Goal: Task Accomplishment & Management: Use online tool/utility

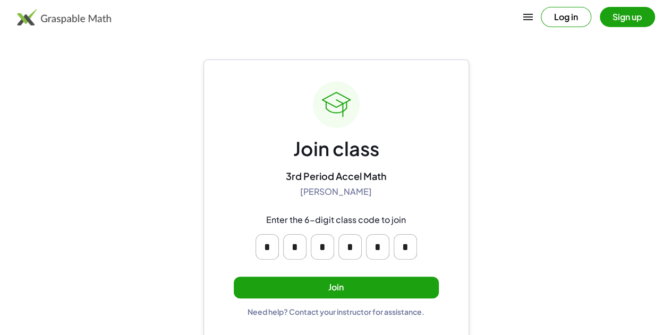
click at [362, 282] on button "Join" at bounding box center [336, 288] width 205 height 22
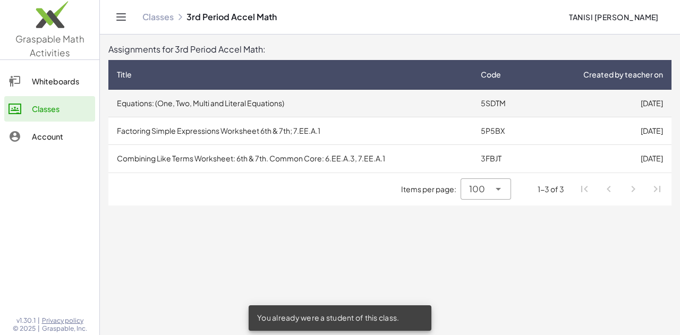
click at [465, 102] on td "Equations: (One, Two, Multi and Literal Equations)" at bounding box center [290, 104] width 364 height 28
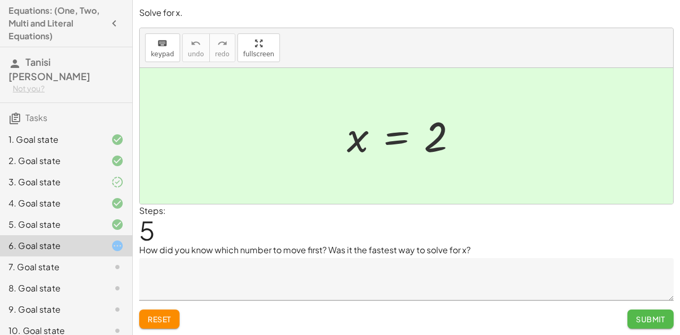
click at [642, 319] on span "Submit" at bounding box center [649, 319] width 29 height 10
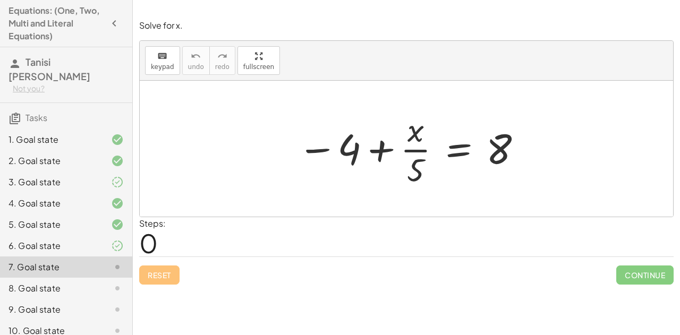
drag, startPoint x: 343, startPoint y: 144, endPoint x: 495, endPoint y: 148, distance: 152.4
drag, startPoint x: 495, startPoint y: 148, endPoint x: 329, endPoint y: 151, distance: 166.2
click at [329, 151] on div at bounding box center [410, 149] width 236 height 82
drag, startPoint x: 342, startPoint y: 147, endPoint x: 541, endPoint y: 153, distance: 199.2
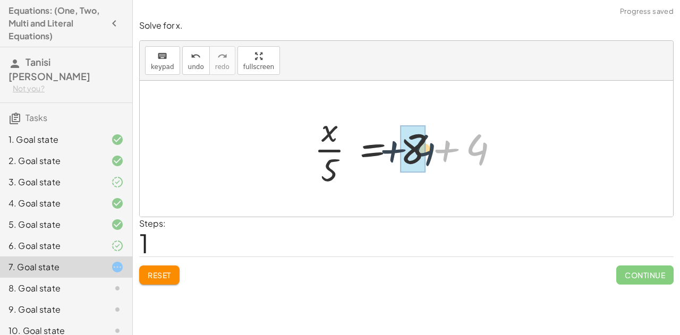
drag, startPoint x: 479, startPoint y: 148, endPoint x: 415, endPoint y: 149, distance: 63.7
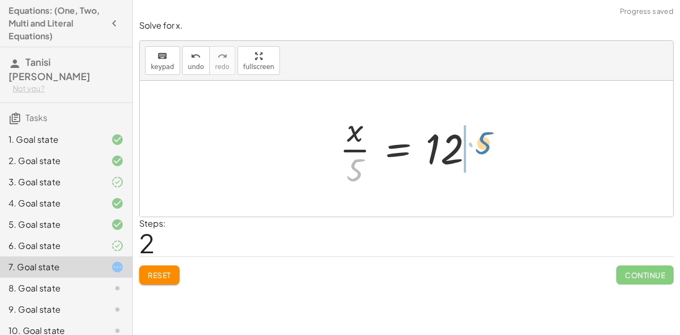
drag, startPoint x: 355, startPoint y: 178, endPoint x: 483, endPoint y: 151, distance: 131.2
click at [483, 151] on div at bounding box center [410, 149] width 153 height 82
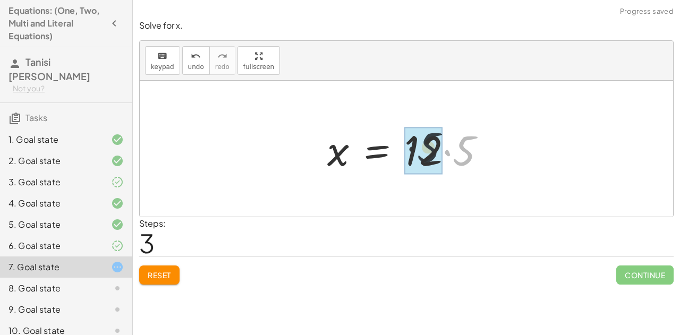
drag, startPoint x: 467, startPoint y: 149, endPoint x: 428, endPoint y: 147, distance: 39.3
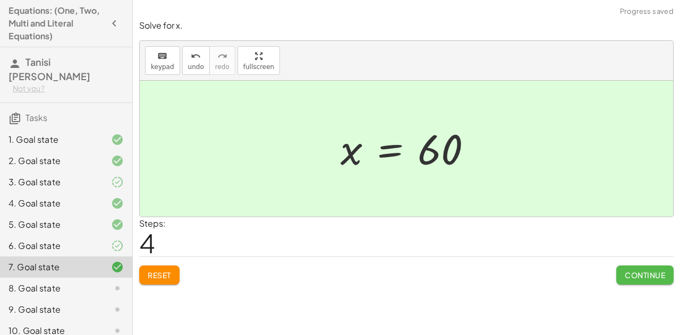
click at [632, 274] on span "Continue" at bounding box center [644, 275] width 40 height 10
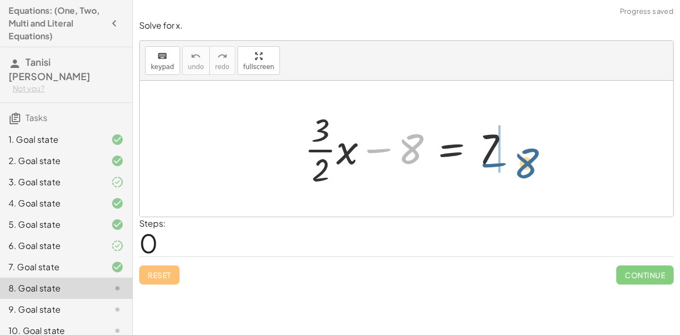
drag, startPoint x: 405, startPoint y: 146, endPoint x: 528, endPoint y: 158, distance: 123.2
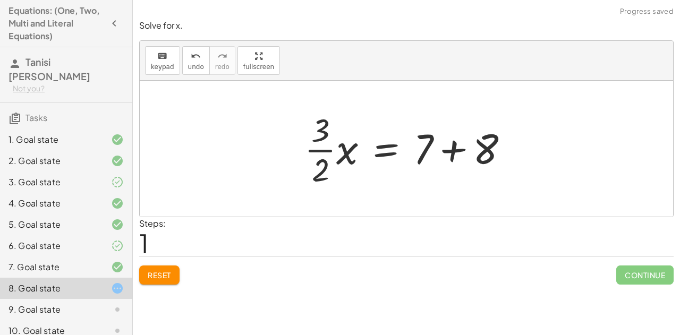
drag, startPoint x: 546, startPoint y: 151, endPoint x: 537, endPoint y: 150, distance: 9.1
click at [537, 150] on div at bounding box center [406, 149] width 533 height 136
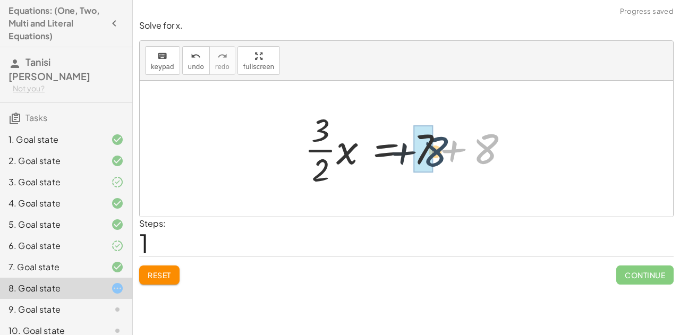
drag, startPoint x: 480, startPoint y: 145, endPoint x: 423, endPoint y: 149, distance: 57.0
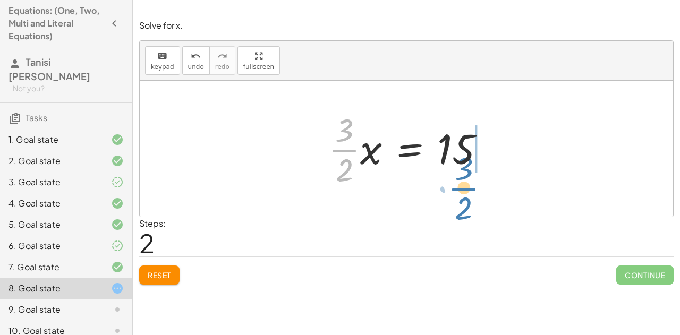
drag, startPoint x: 345, startPoint y: 148, endPoint x: 480, endPoint y: 178, distance: 138.2
click at [480, 178] on div at bounding box center [411, 149] width 176 height 82
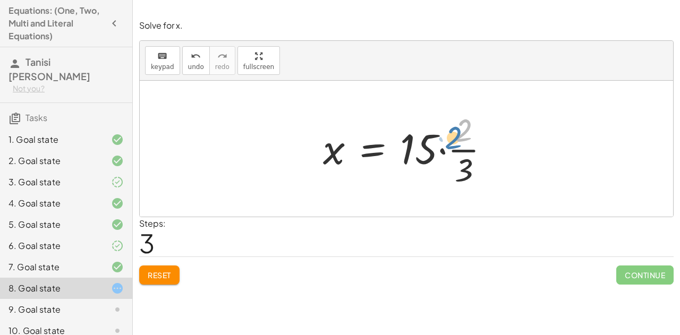
click at [465, 133] on div at bounding box center [410, 149] width 186 height 82
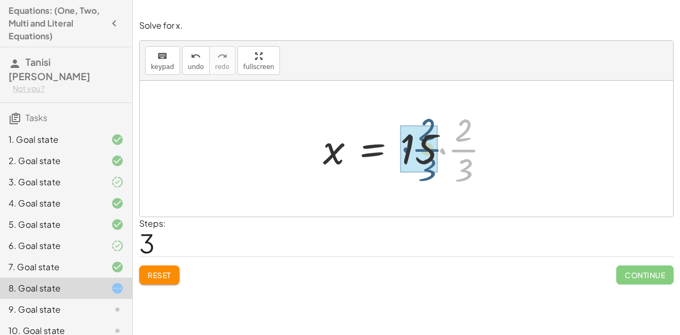
drag, startPoint x: 465, startPoint y: 149, endPoint x: 426, endPoint y: 148, distance: 39.3
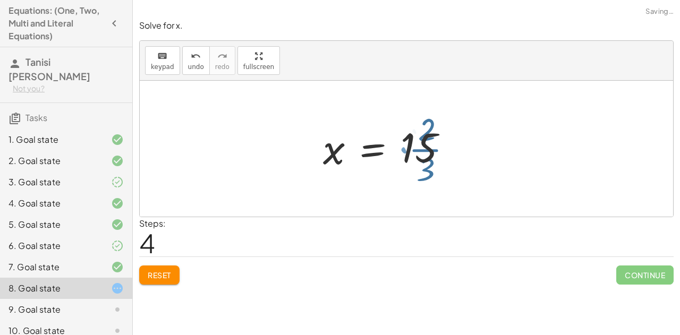
click at [426, 148] on div at bounding box center [403, 149] width 173 height 82
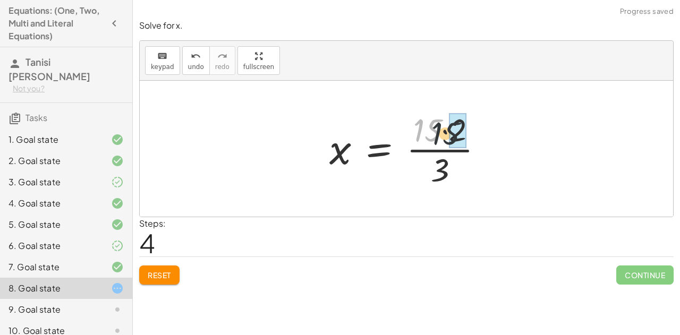
drag, startPoint x: 426, startPoint y: 130, endPoint x: 452, endPoint y: 134, distance: 25.8
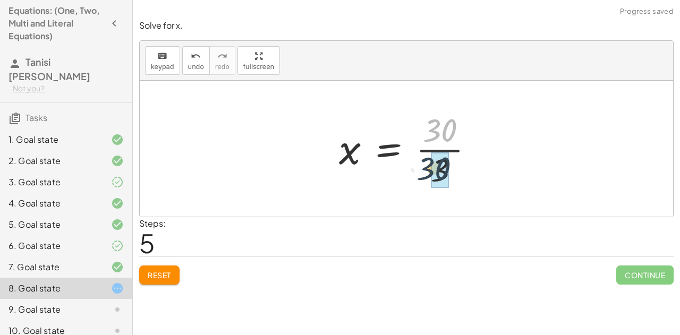
drag, startPoint x: 446, startPoint y: 131, endPoint x: 441, endPoint y: 171, distance: 40.8
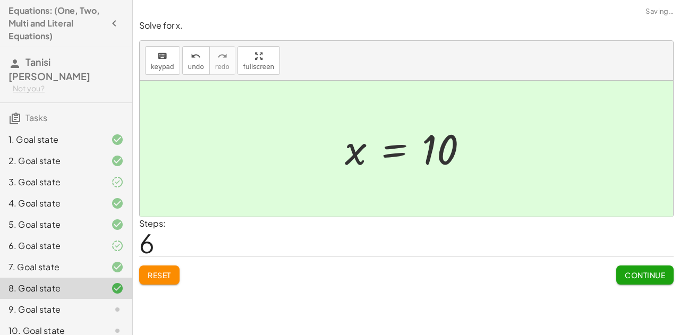
click at [624, 274] on span "Continue" at bounding box center [644, 275] width 40 height 10
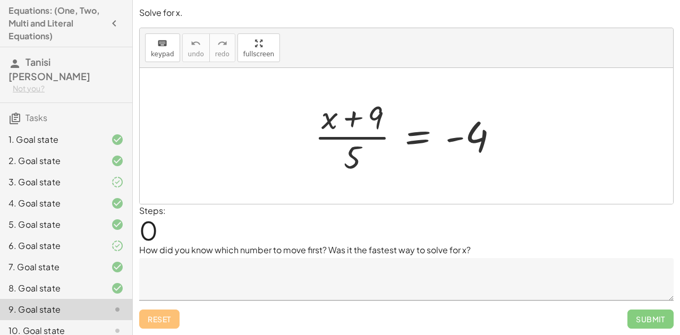
drag, startPoint x: 348, startPoint y: 159, endPoint x: 306, endPoint y: 138, distance: 47.5
drag, startPoint x: 306, startPoint y: 138, endPoint x: 290, endPoint y: 162, distance: 29.2
click at [290, 162] on div at bounding box center [406, 136] width 533 height 136
drag, startPoint x: 351, startPoint y: 161, endPoint x: 482, endPoint y: 150, distance: 131.7
drag, startPoint x: 482, startPoint y: 150, endPoint x: 351, endPoint y: 142, distance: 130.8
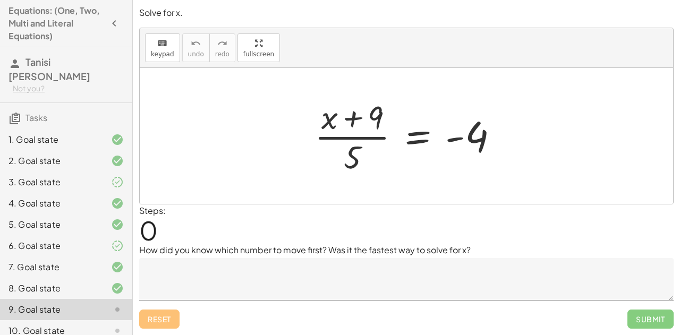
click at [351, 142] on div at bounding box center [410, 136] width 203 height 82
drag, startPoint x: 351, startPoint y: 159, endPoint x: 520, endPoint y: 136, distance: 170.4
drag, startPoint x: 349, startPoint y: 157, endPoint x: 530, endPoint y: 128, distance: 182.8
drag, startPoint x: 357, startPoint y: 161, endPoint x: 506, endPoint y: 140, distance: 151.3
click at [506, 140] on div at bounding box center [410, 136] width 203 height 82
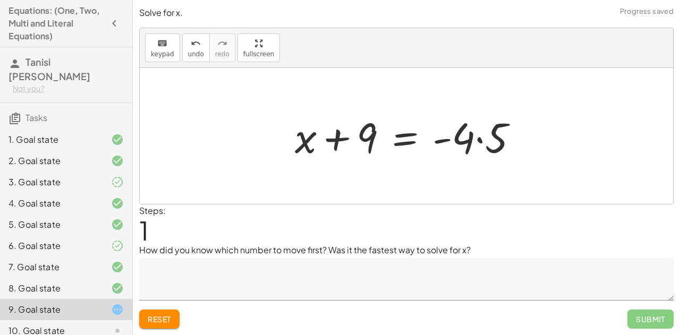
click at [260, 273] on textarea at bounding box center [406, 279] width 534 height 42
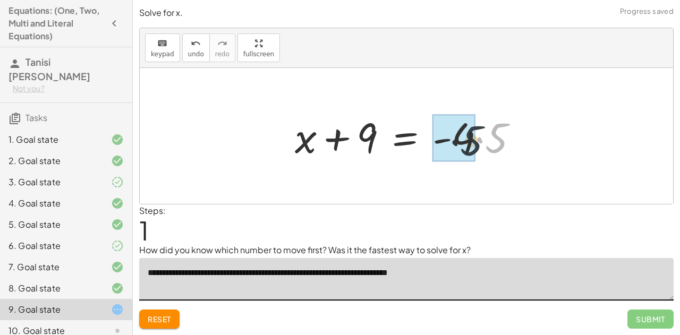
drag, startPoint x: 492, startPoint y: 134, endPoint x: 461, endPoint y: 138, distance: 31.5
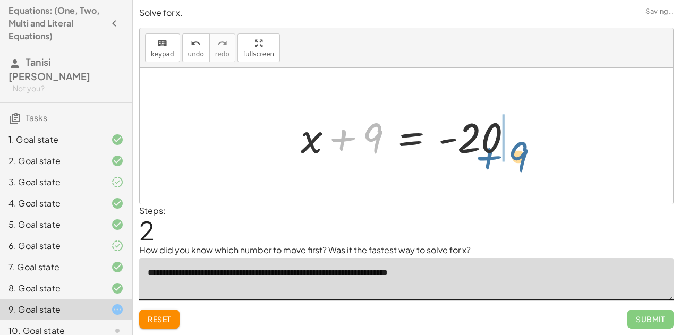
drag, startPoint x: 341, startPoint y: 142, endPoint x: 516, endPoint y: 158, distance: 176.0
click at [516, 158] on div at bounding box center [410, 136] width 230 height 55
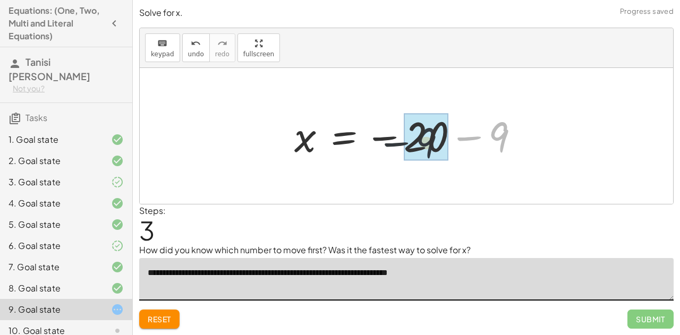
drag, startPoint x: 493, startPoint y: 132, endPoint x: 402, endPoint y: 138, distance: 91.5
click at [402, 138] on div at bounding box center [411, 136] width 244 height 53
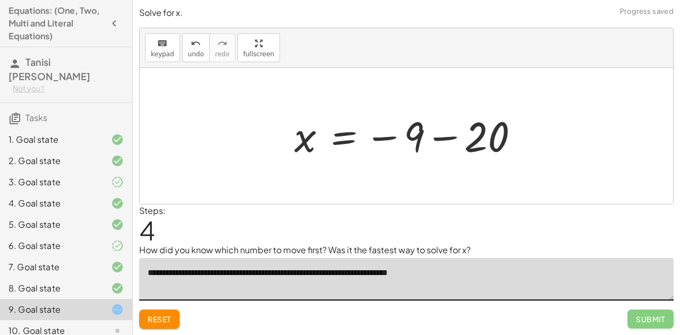
type textarea "**********"
click at [163, 321] on span "Reset" at bounding box center [159, 319] width 23 height 10
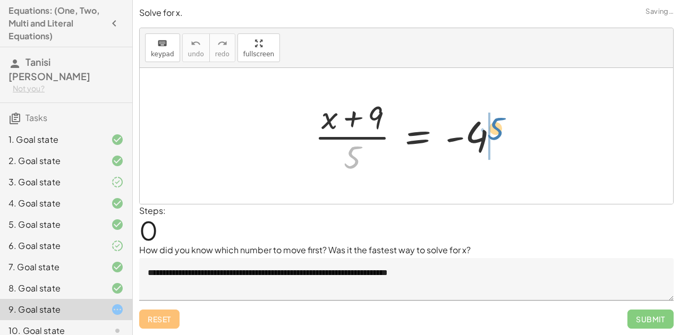
drag, startPoint x: 353, startPoint y: 162, endPoint x: 501, endPoint y: 136, distance: 150.8
click at [501, 136] on div at bounding box center [410, 136] width 203 height 82
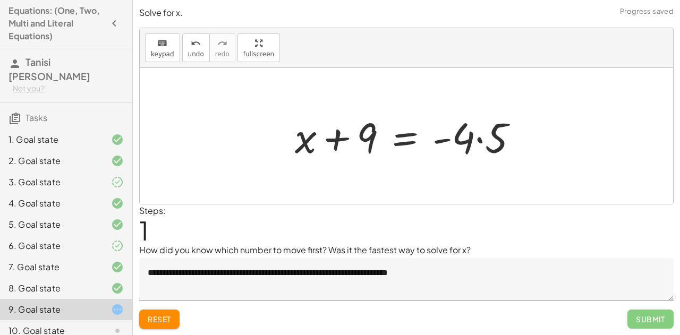
drag, startPoint x: 501, startPoint y: 136, endPoint x: 495, endPoint y: 139, distance: 6.9
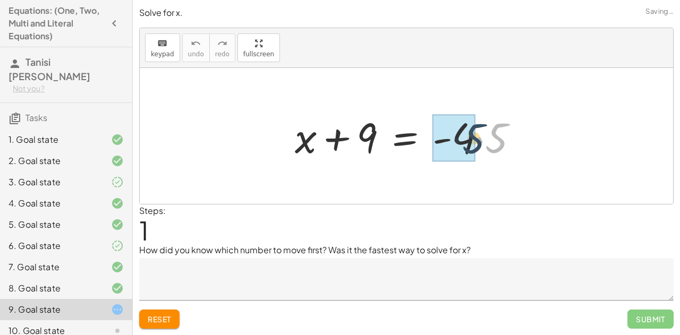
drag, startPoint x: 491, startPoint y: 141, endPoint x: 465, endPoint y: 141, distance: 25.5
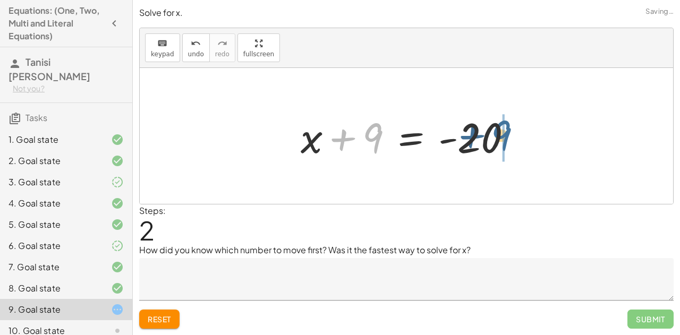
drag, startPoint x: 371, startPoint y: 139, endPoint x: 508, endPoint y: 133, distance: 137.1
click at [508, 133] on div at bounding box center [410, 136] width 230 height 55
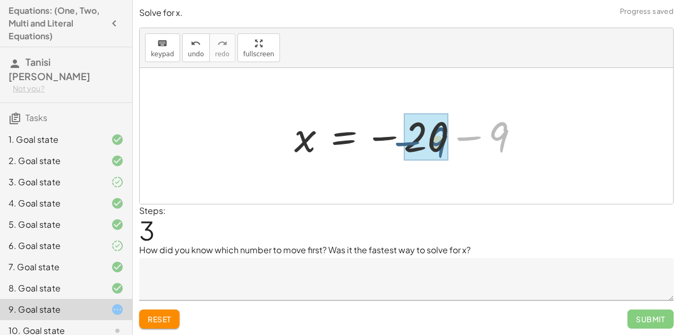
drag, startPoint x: 498, startPoint y: 130, endPoint x: 428, endPoint y: 133, distance: 69.6
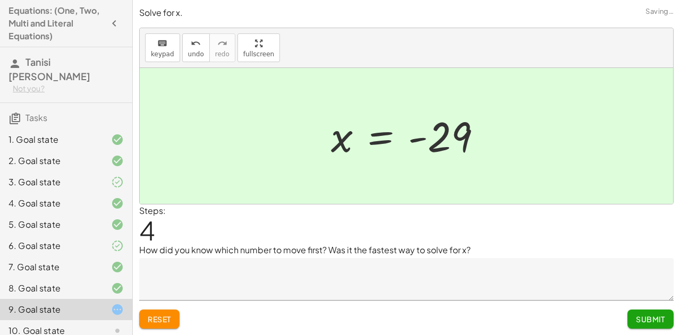
click at [648, 314] on span "Submit" at bounding box center [649, 319] width 29 height 10
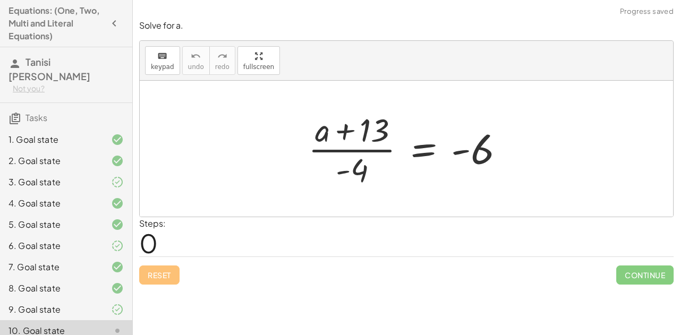
drag, startPoint x: 359, startPoint y: 174, endPoint x: 510, endPoint y: 165, distance: 151.6
drag, startPoint x: 510, startPoint y: 165, endPoint x: 277, endPoint y: 176, distance: 233.3
click at [277, 176] on div at bounding box center [406, 149] width 533 height 136
drag, startPoint x: 357, startPoint y: 173, endPoint x: 518, endPoint y: 143, distance: 164.1
click at [518, 143] on div "· - 4 · ( + a + 13 ) · - 4 = - 6" at bounding box center [406, 148] width 228 height 87
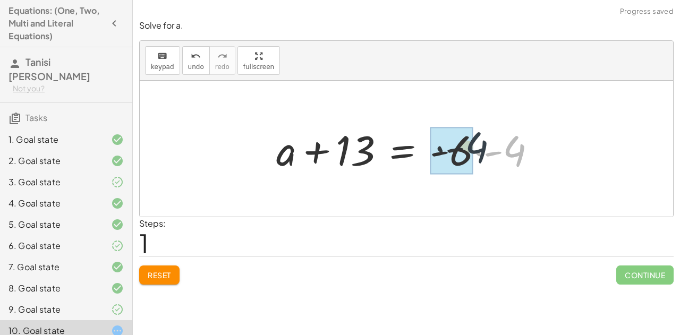
drag, startPoint x: 505, startPoint y: 152, endPoint x: 461, endPoint y: 148, distance: 43.7
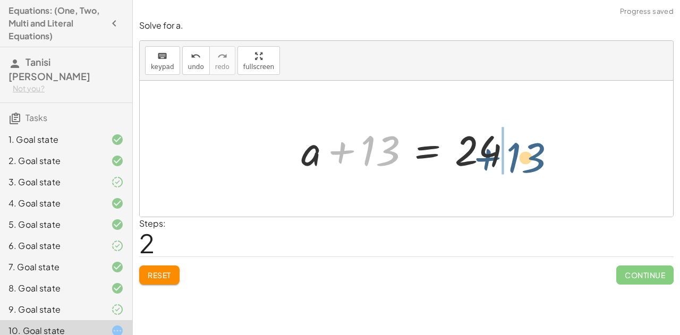
drag, startPoint x: 375, startPoint y: 152, endPoint x: 527, endPoint y: 157, distance: 152.4
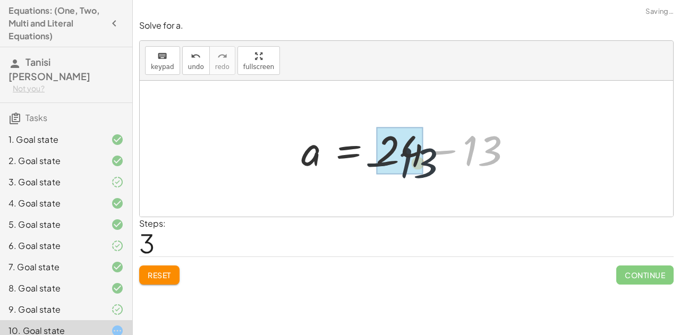
drag, startPoint x: 476, startPoint y: 147, endPoint x: 407, endPoint y: 157, distance: 70.3
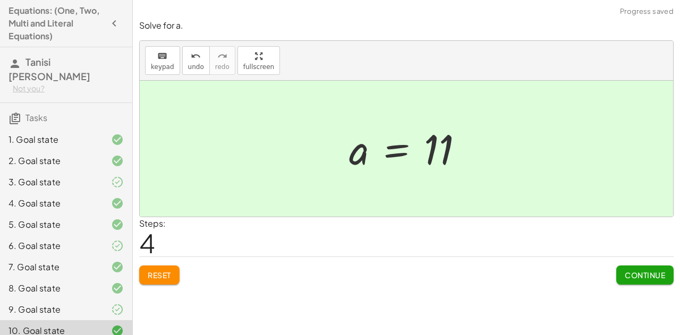
click at [637, 277] on span "Continue" at bounding box center [644, 275] width 40 height 10
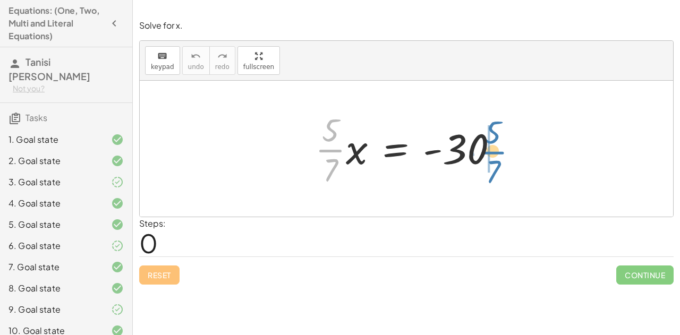
drag, startPoint x: 333, startPoint y: 151, endPoint x: 497, endPoint y: 152, distance: 163.5
click at [497, 152] on div at bounding box center [411, 149] width 202 height 82
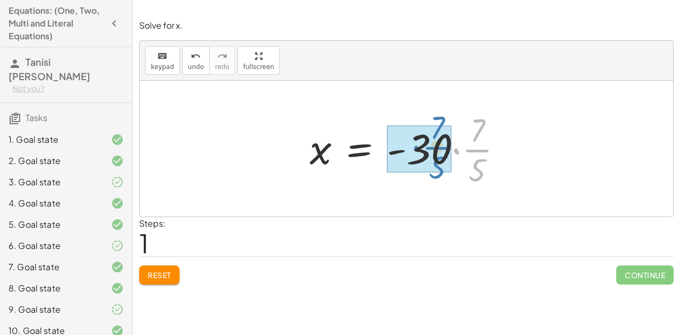
drag, startPoint x: 476, startPoint y: 151, endPoint x: 434, endPoint y: 149, distance: 42.0
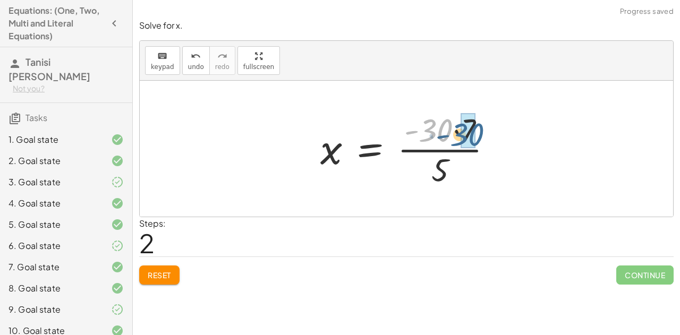
drag, startPoint x: 432, startPoint y: 125, endPoint x: 461, endPoint y: 130, distance: 29.6
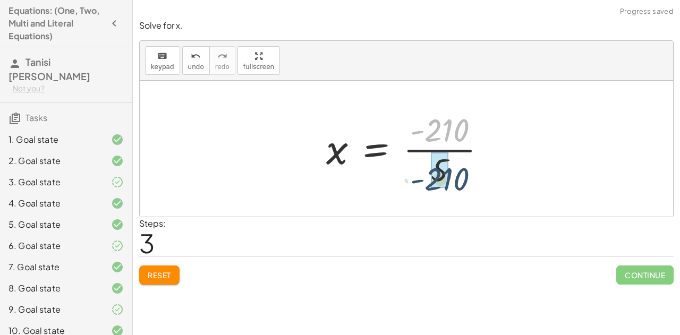
drag, startPoint x: 429, startPoint y: 122, endPoint x: 429, endPoint y: 171, distance: 49.9
click at [429, 171] on div at bounding box center [410, 149] width 179 height 82
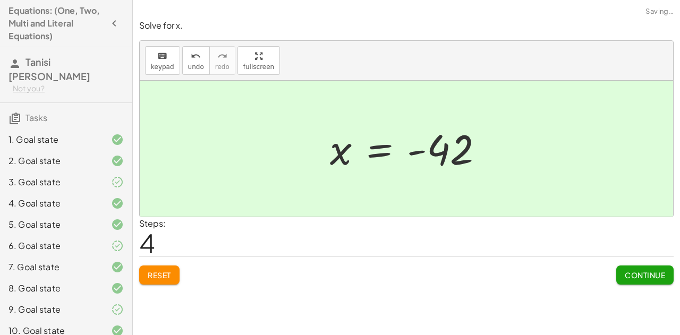
click at [638, 276] on span "Continue" at bounding box center [644, 275] width 40 height 10
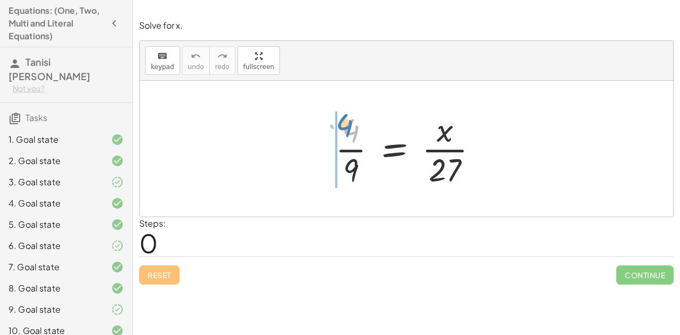
drag, startPoint x: 376, startPoint y: 141, endPoint x: 333, endPoint y: 118, distance: 48.2
click at [333, 118] on div at bounding box center [410, 149] width 161 height 82
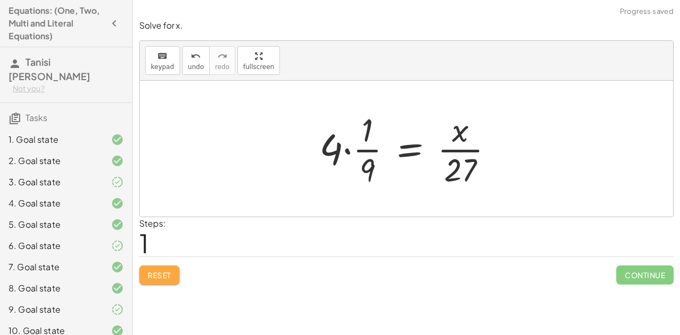
click at [156, 276] on span "Reset" at bounding box center [159, 275] width 23 height 10
